Goal: Entertainment & Leisure: Consume media (video, audio)

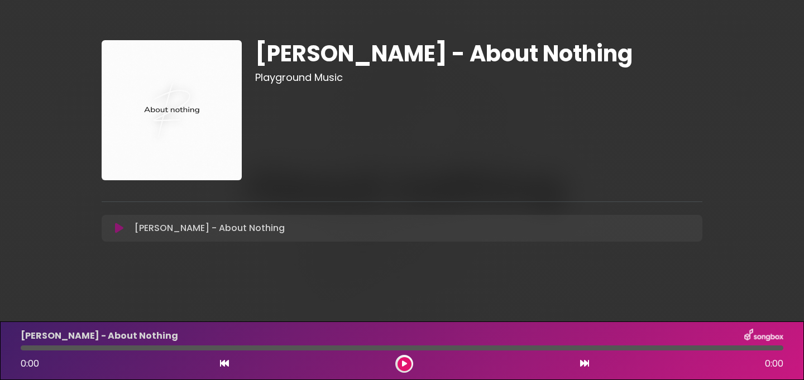
click at [404, 368] on button at bounding box center [405, 364] width 14 height 14
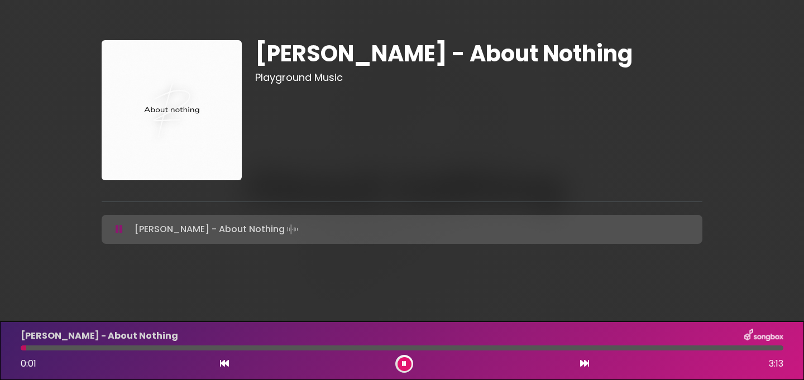
click at [50, 351] on div "[PERSON_NAME] - About Nothing 0:01 3:13" at bounding box center [402, 351] width 776 height 44
click at [56, 350] on div at bounding box center [402, 348] width 763 height 5
click at [94, 348] on div at bounding box center [402, 348] width 763 height 5
click at [144, 348] on div at bounding box center [402, 348] width 763 height 5
click at [213, 349] on div at bounding box center [402, 348] width 763 height 5
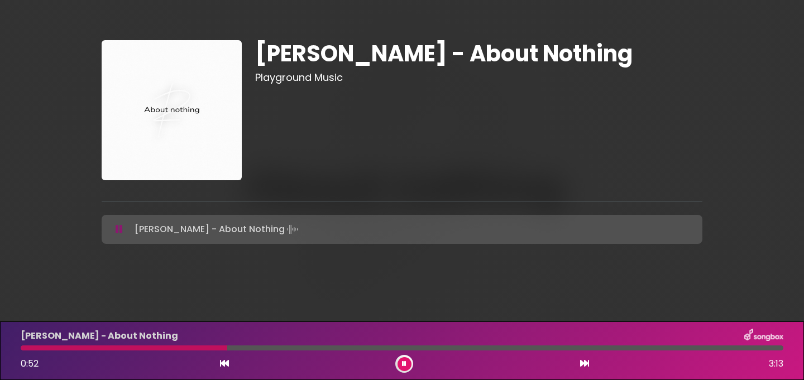
click at [184, 350] on div at bounding box center [124, 348] width 207 height 5
click at [147, 346] on div at bounding box center [105, 348] width 169 height 5
click at [307, 350] on div at bounding box center [402, 348] width 763 height 5
